Goal: Task Accomplishment & Management: Manage account settings

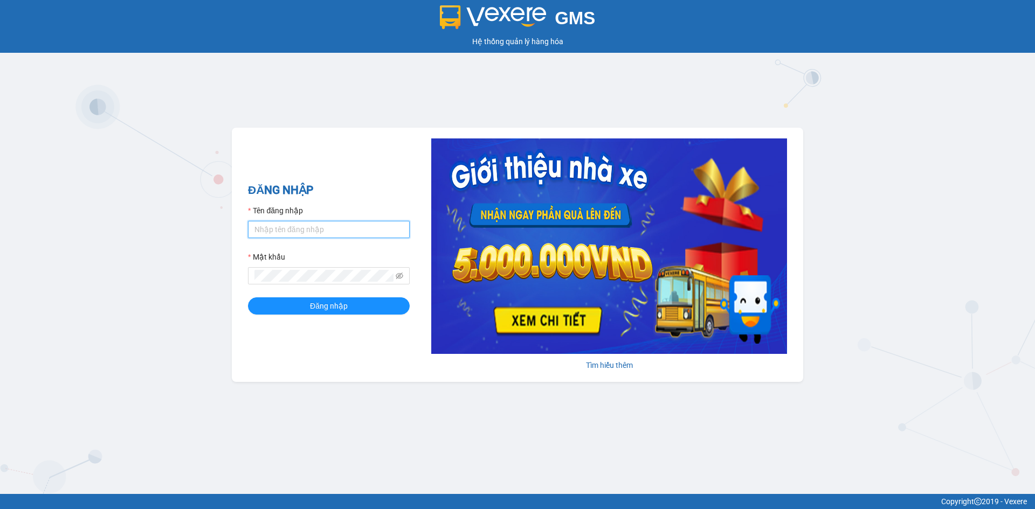
click at [289, 228] on input "Tên đăng nhập" at bounding box center [329, 229] width 162 height 17
type input "hongphuc.tienoanh"
click at [248, 298] on button "Đăng nhập" at bounding box center [329, 306] width 162 height 17
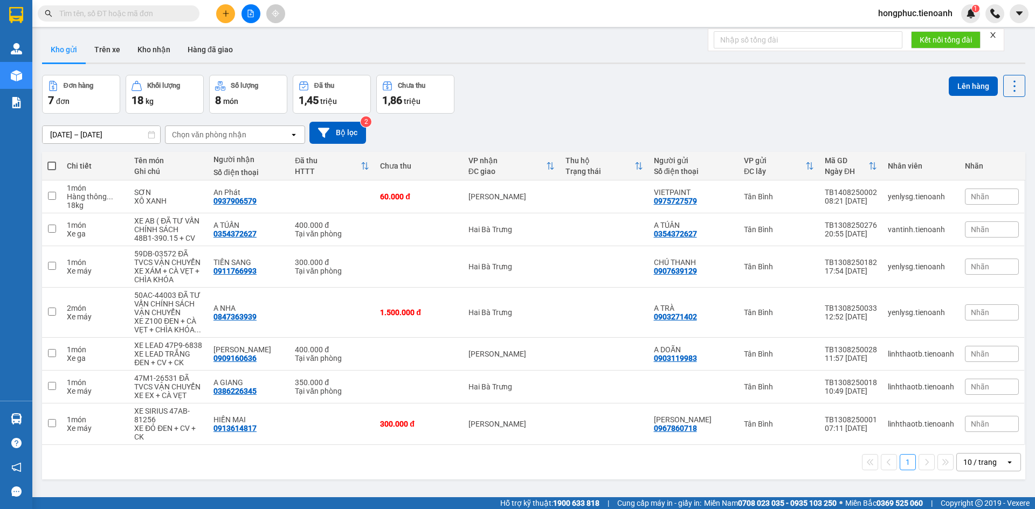
paste input "0962627482"
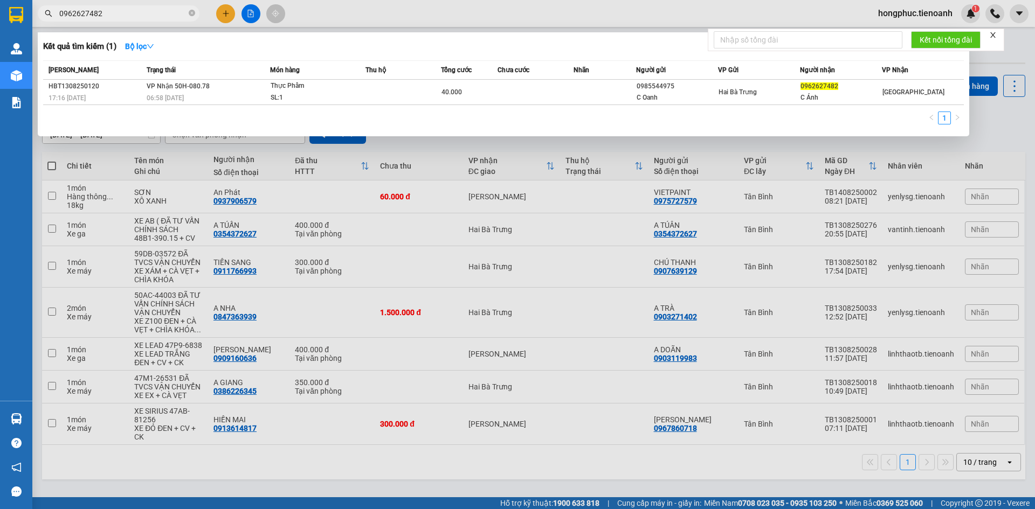
type input "0962627482"
click at [191, 13] on icon "close-circle" at bounding box center [192, 13] width 6 height 6
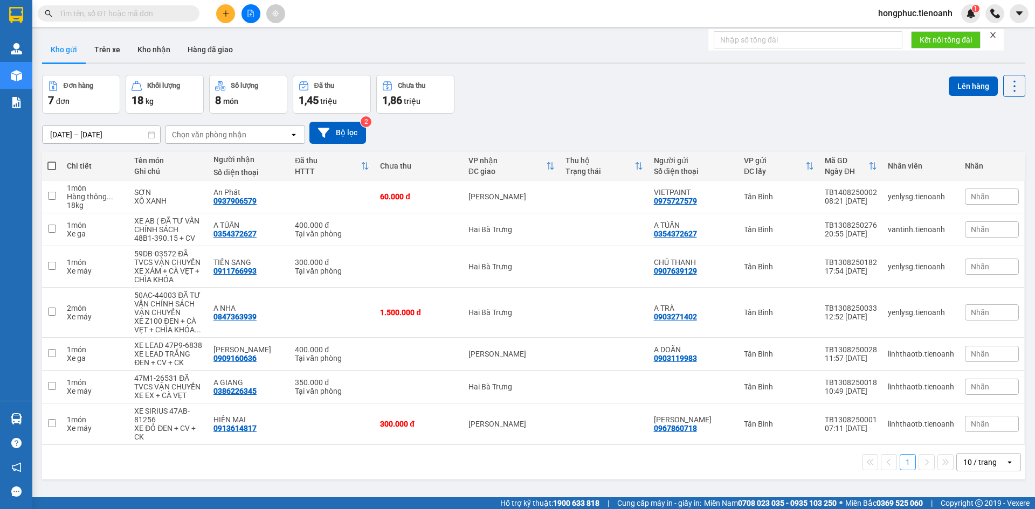
drag, startPoint x: 190, startPoint y: 13, endPoint x: 163, endPoint y: 17, distance: 27.3
paste input "0907001712"
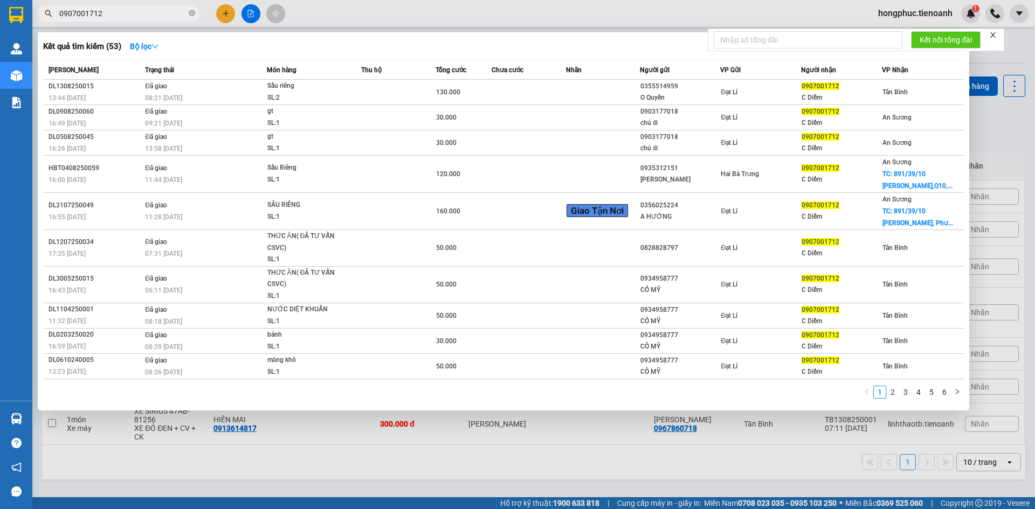
type input "0907001712"
click at [190, 14] on icon "close-circle" at bounding box center [192, 13] width 6 height 6
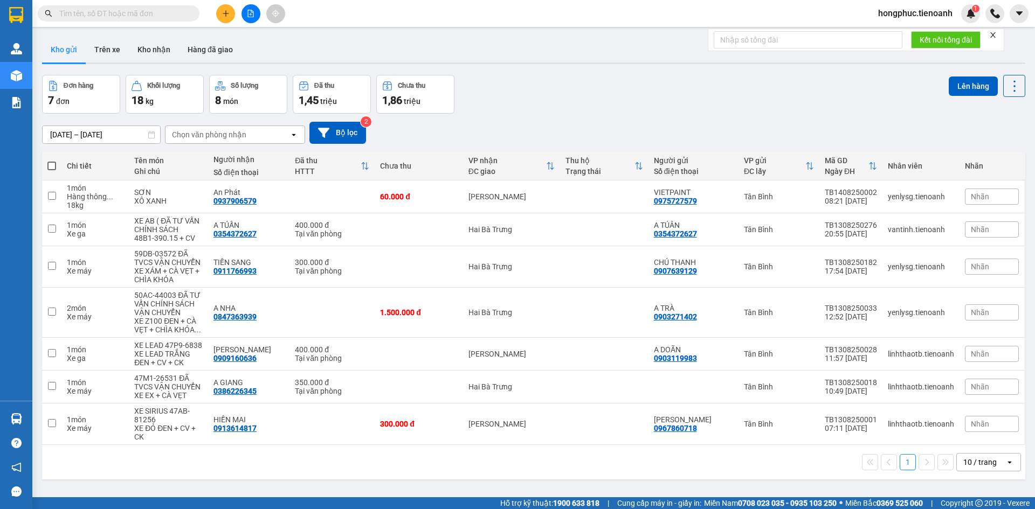
drag, startPoint x: 112, startPoint y: 26, endPoint x: 79, endPoint y: 12, distance: 36.0
paste input "0962627482"
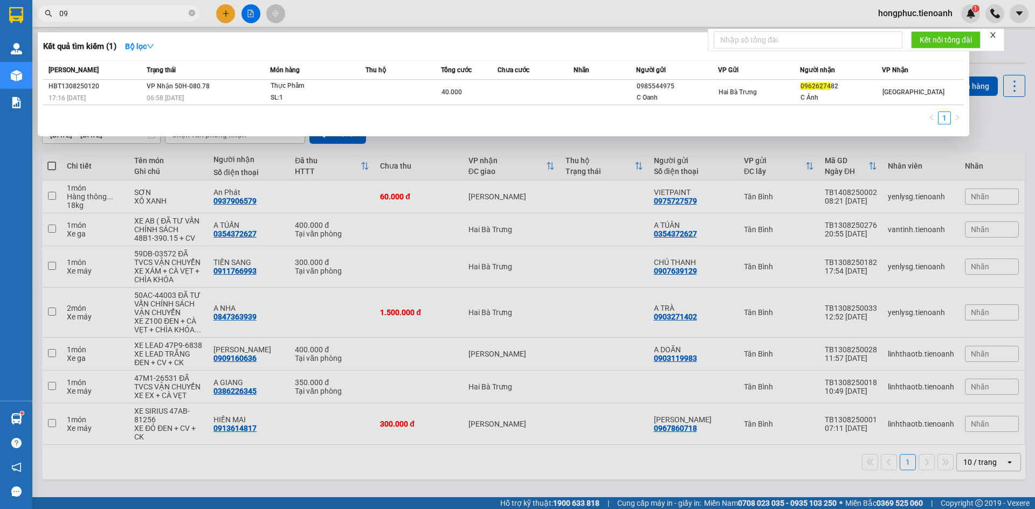
type input "0"
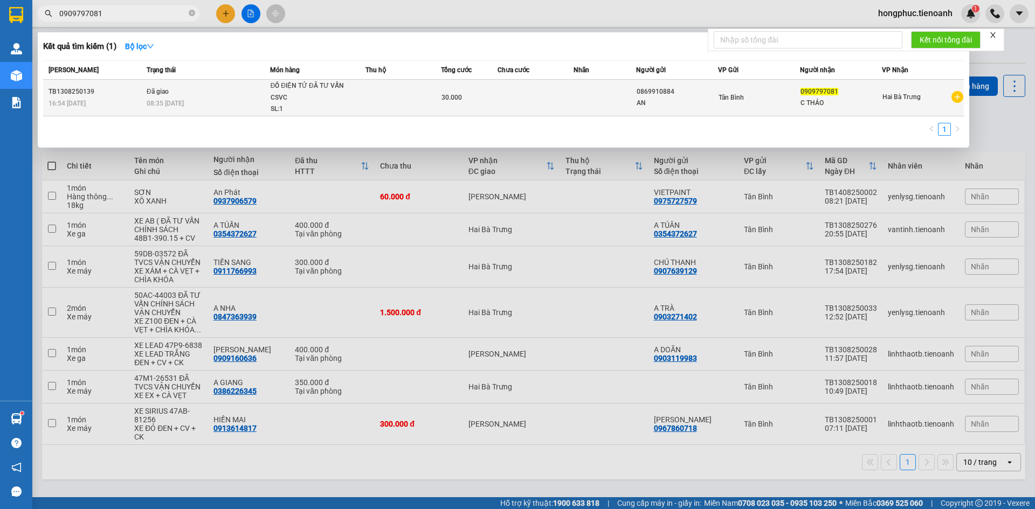
type input "0909797081"
click at [205, 97] on td "Đã giao 08:35 [DATE]" at bounding box center [207, 98] width 126 height 37
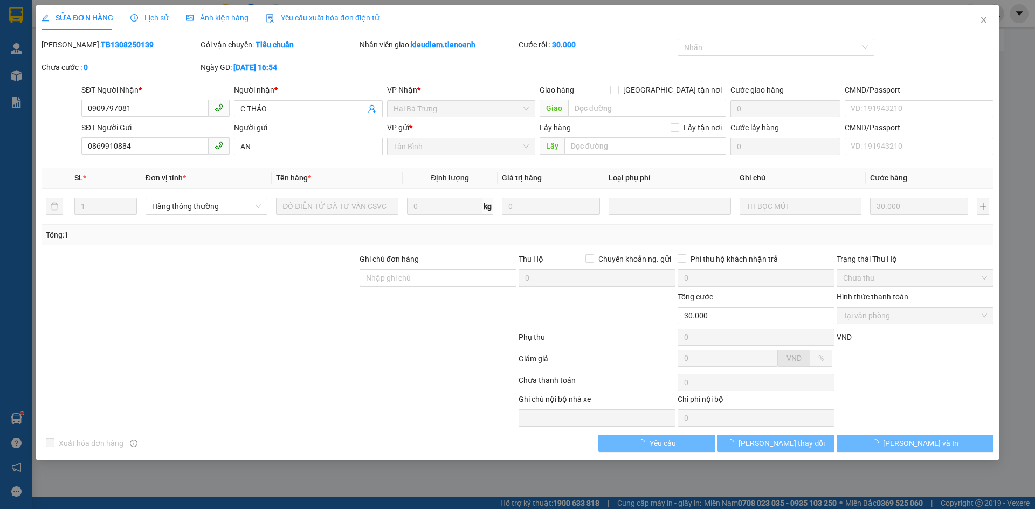
type input "0909797081"
type input "C THẢO"
type input "0869910884"
type input "AN"
type input "30.000"
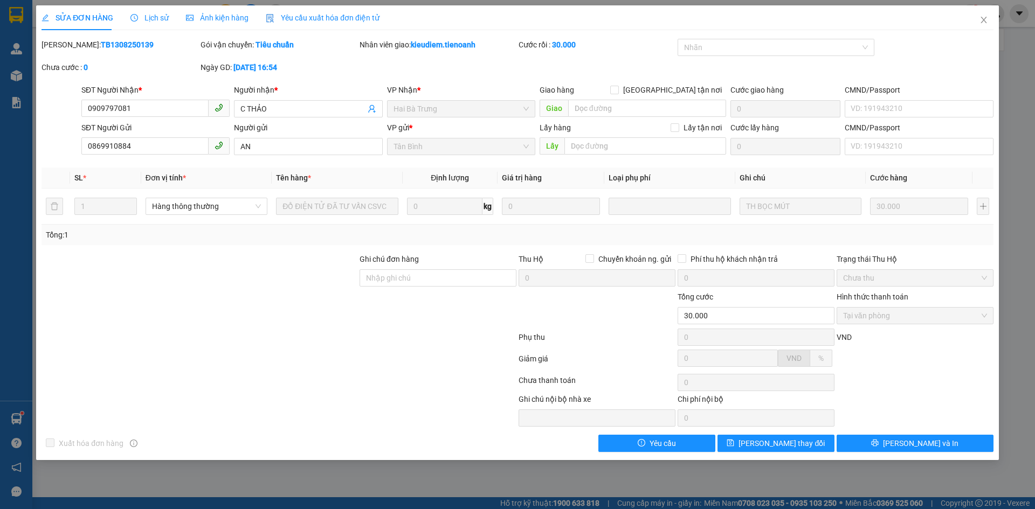
click at [161, 16] on span "Lịch sử" at bounding box center [149, 17] width 38 height 9
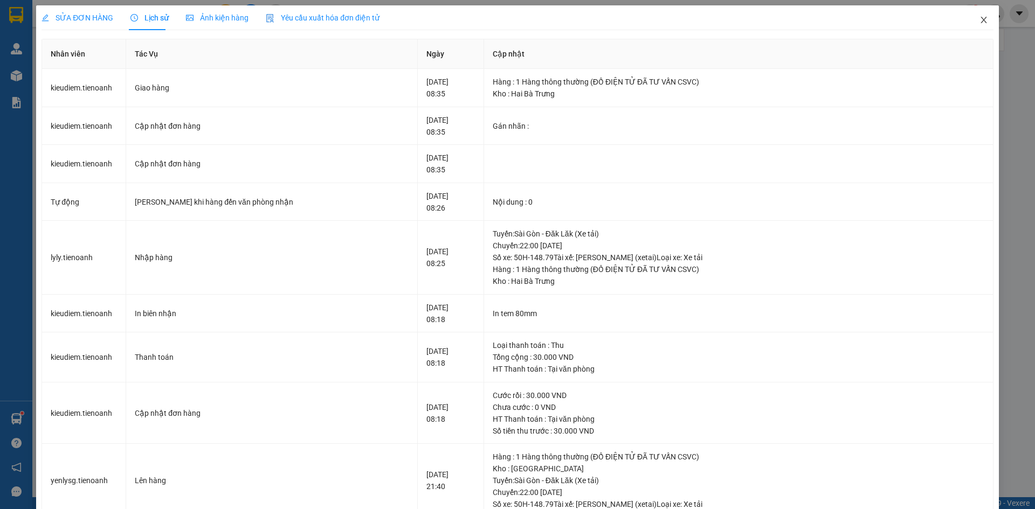
click at [980, 20] on icon "close" at bounding box center [984, 20] width 9 height 9
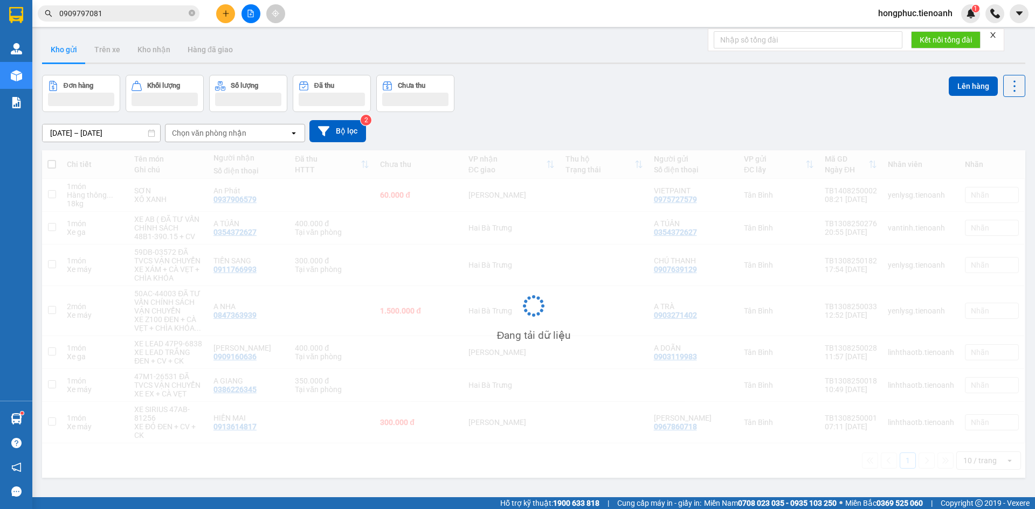
click at [113, 5] on span "0909797081" at bounding box center [119, 13] width 162 height 16
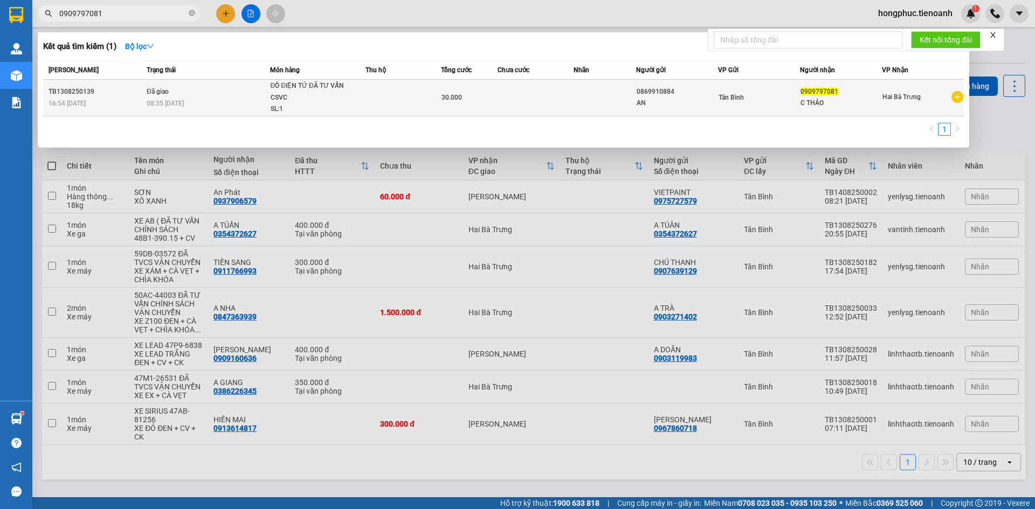
click at [339, 102] on div "ĐỒ ĐIỆN TỬ ĐÃ TƯ VẤN CSVC" at bounding box center [311, 91] width 81 height 23
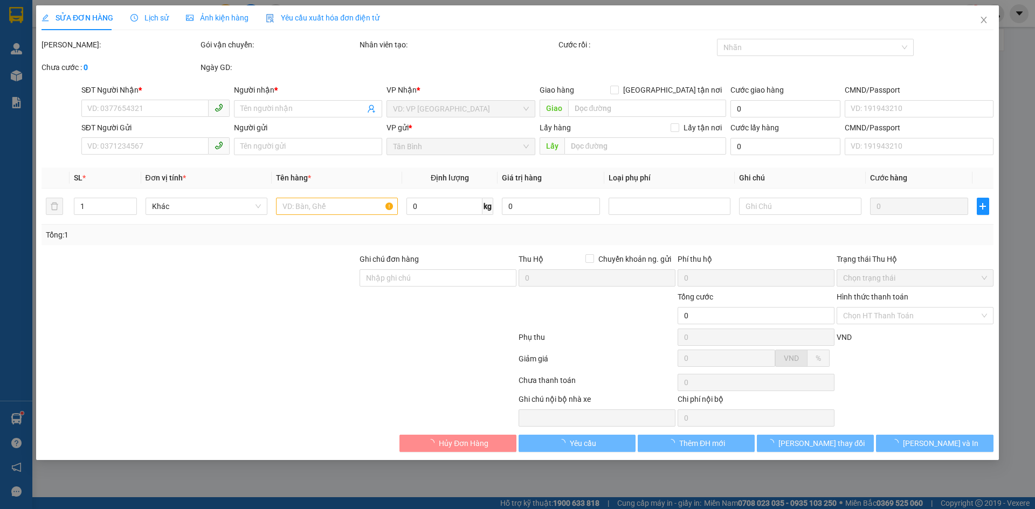
type input "0909797081"
type input "C THẢO"
type input "0869910884"
type input "AN"
type input "30.000"
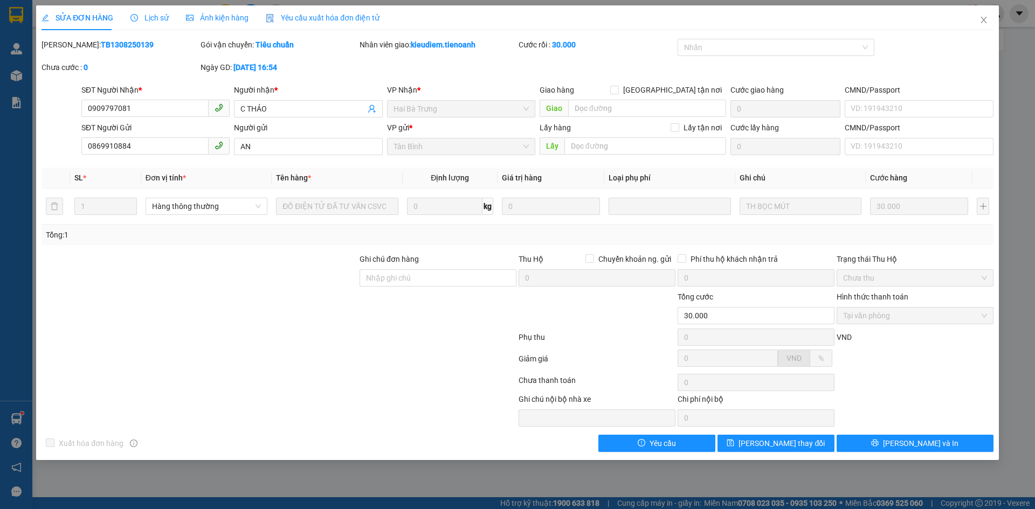
click at [154, 16] on span "Lịch sử" at bounding box center [149, 17] width 38 height 9
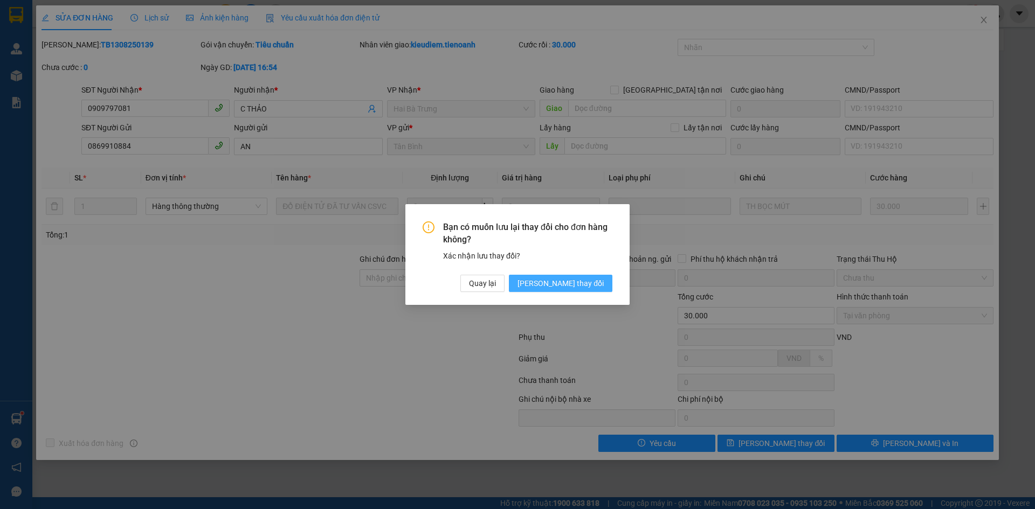
click at [594, 284] on span "[PERSON_NAME] thay đổi" at bounding box center [561, 284] width 86 height 12
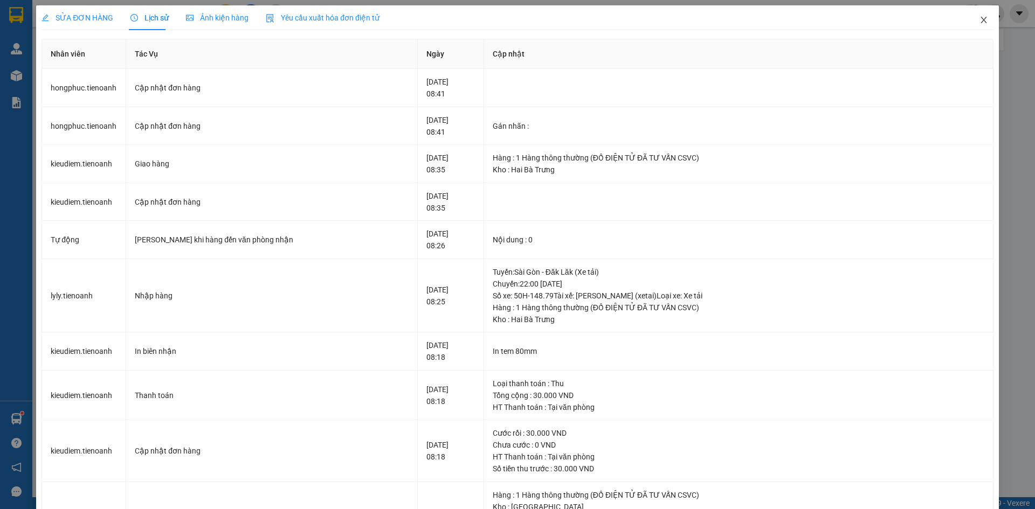
click at [980, 19] on icon "close" at bounding box center [984, 20] width 9 height 9
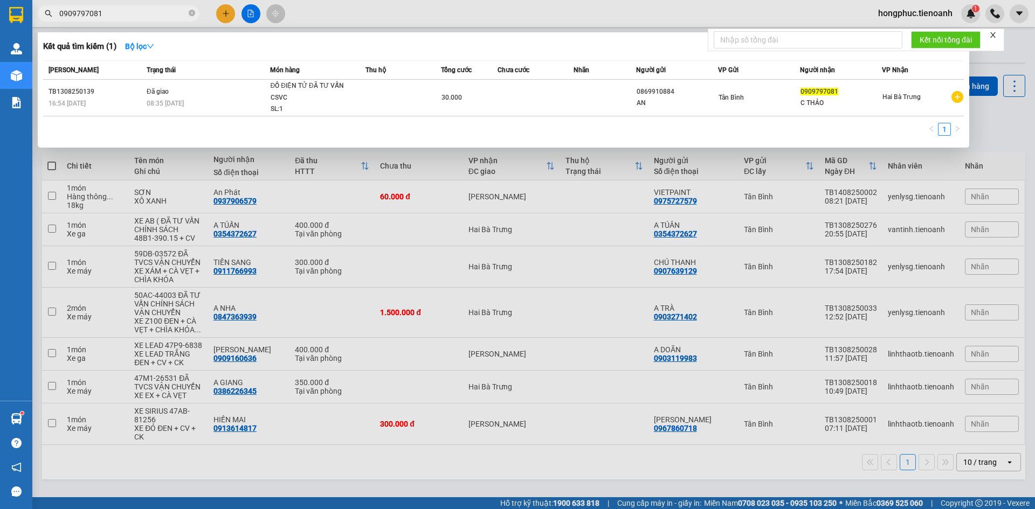
click at [118, 9] on input "0909797081" at bounding box center [122, 14] width 127 height 12
click at [195, 15] on icon "close-circle" at bounding box center [192, 13] width 6 height 6
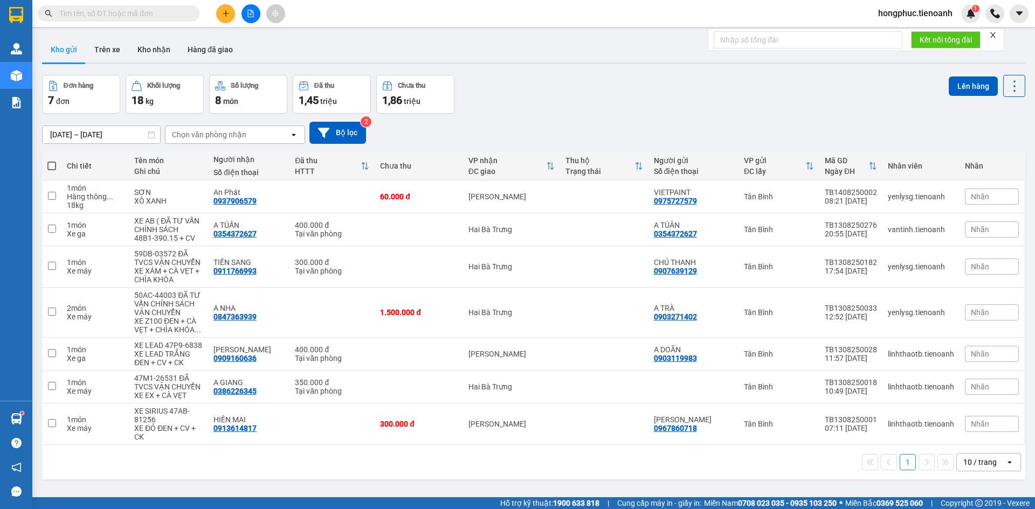
paste input "0937899992"
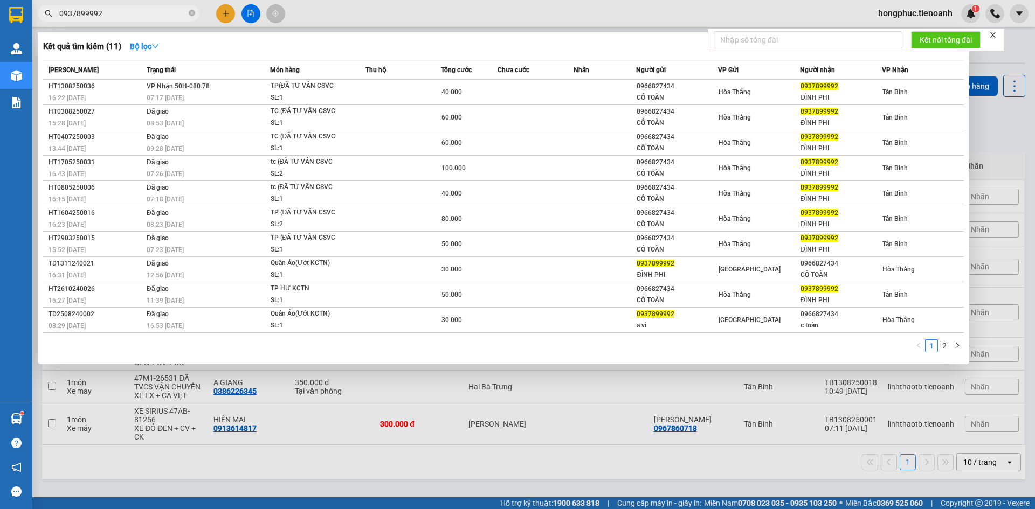
type input "0937899992"
